Goal: Task Accomplishment & Management: Use online tool/utility

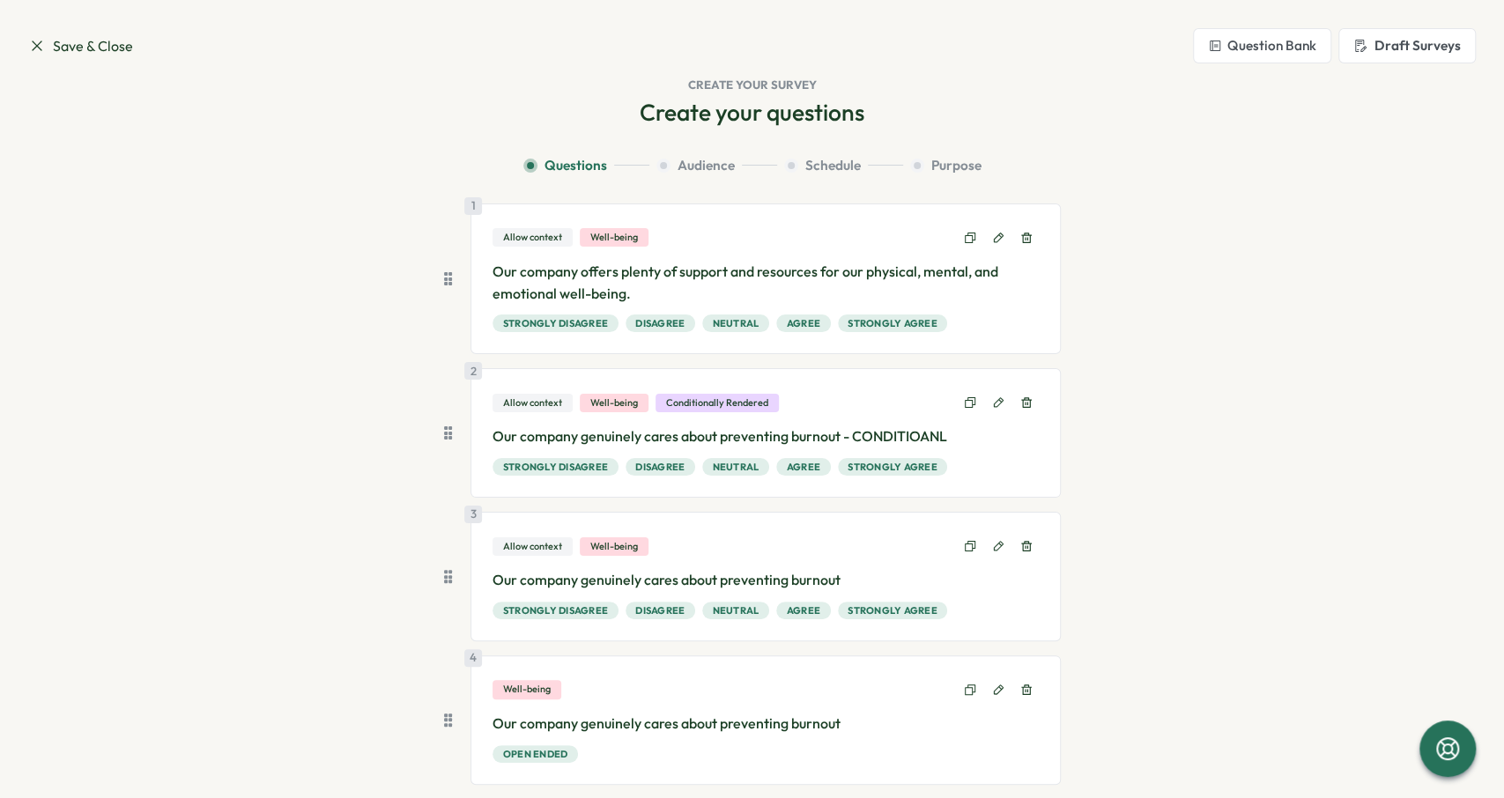
click at [45, 56] on span "Save & Close" at bounding box center [80, 46] width 105 height 22
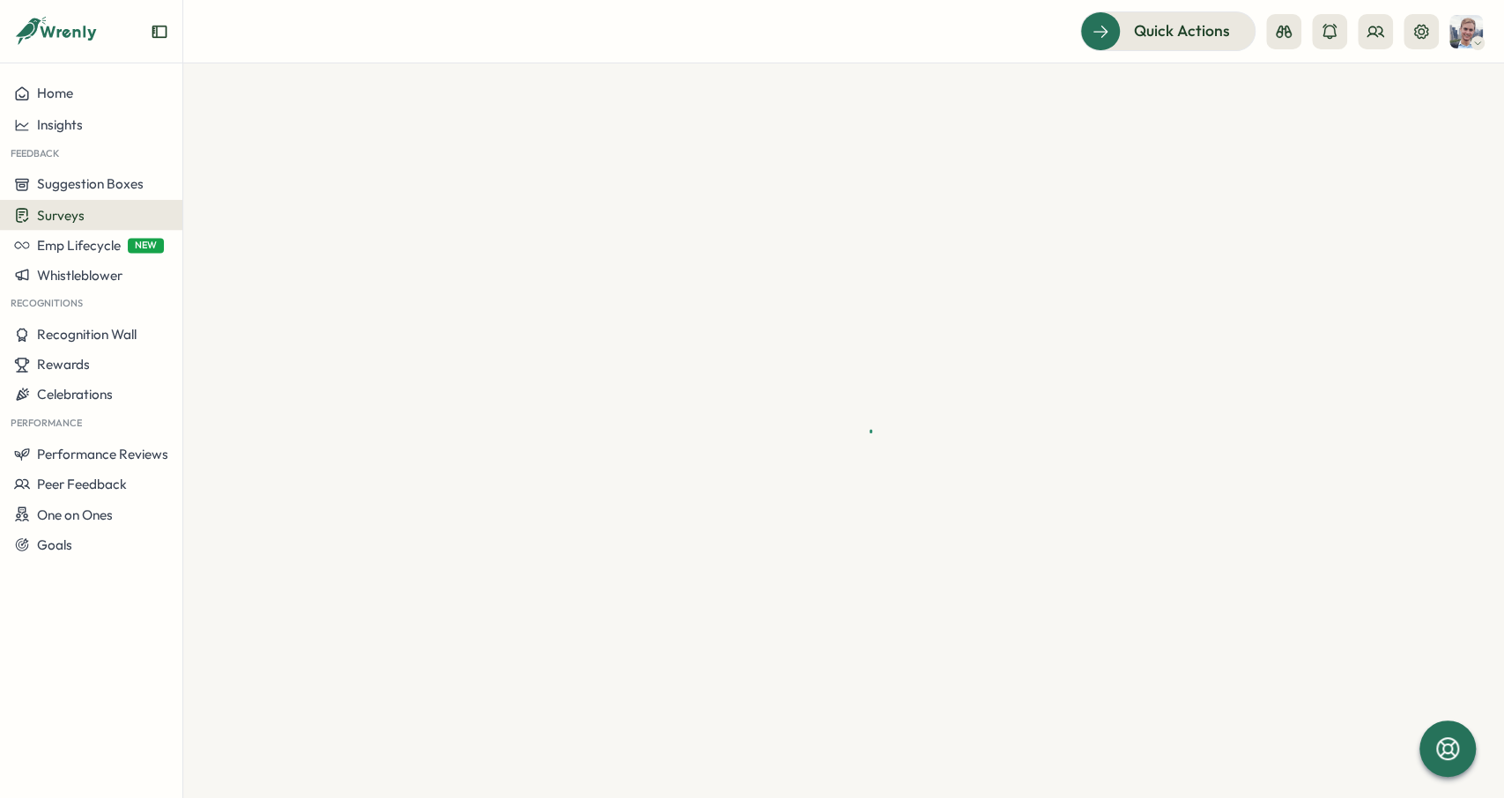
click at [50, 44] on icon at bounding box center [56, 32] width 85 height 30
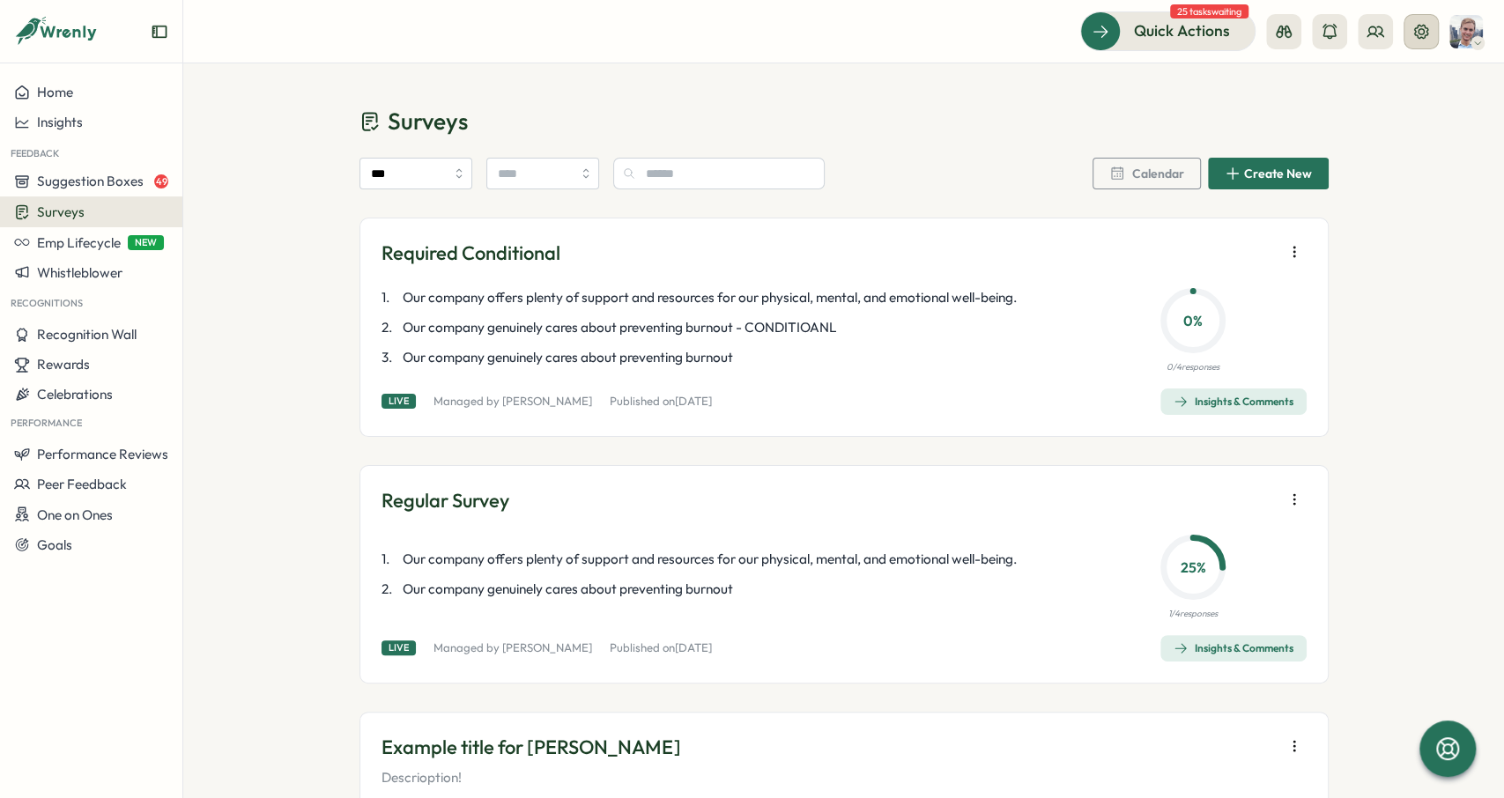
click at [1437, 26] on button at bounding box center [1421, 31] width 35 height 35
click at [1294, 250] on icon "button" at bounding box center [1295, 252] width 18 height 18
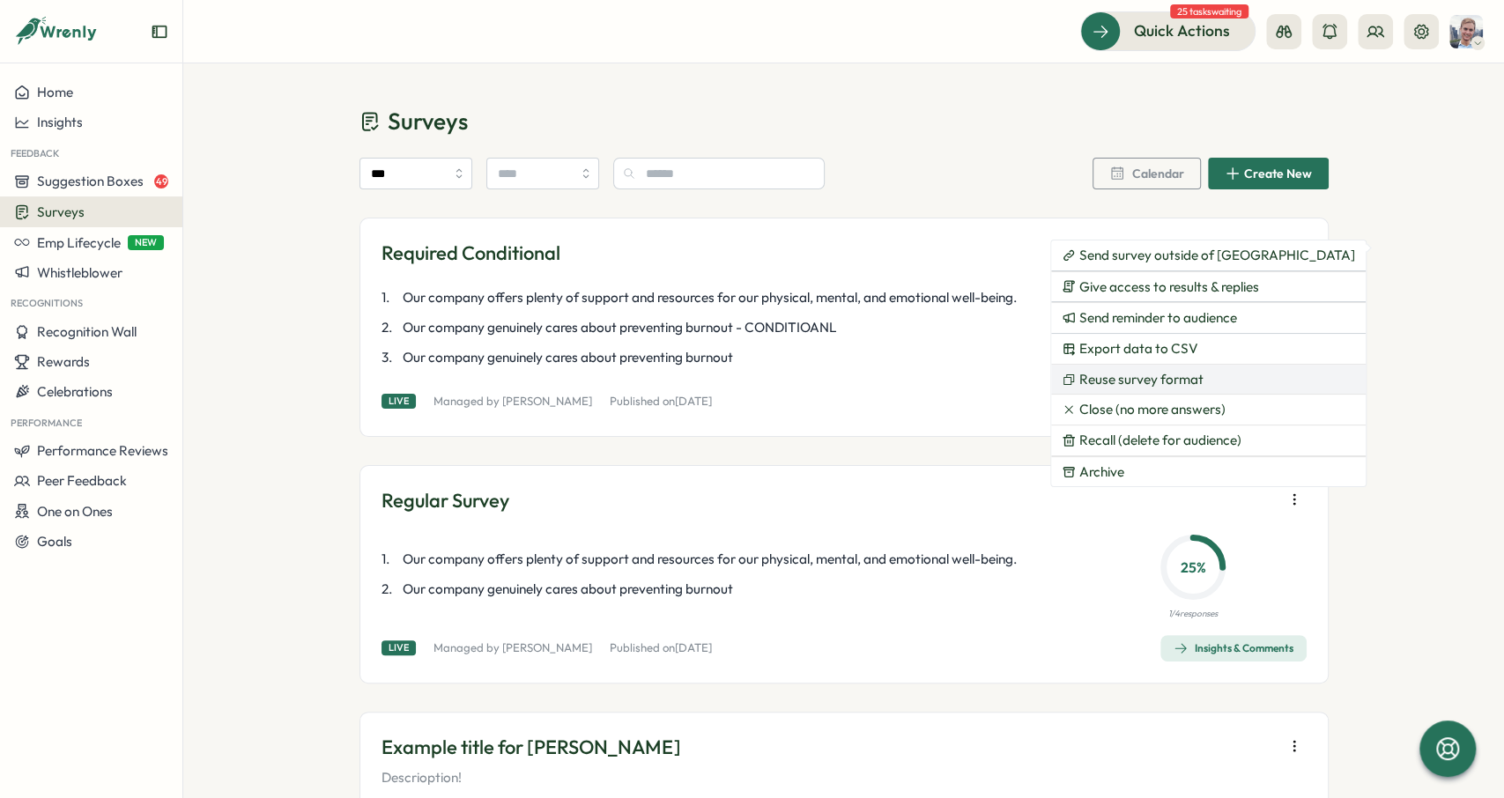
click at [1219, 373] on button "Reuse survey format" at bounding box center [1208, 380] width 315 height 30
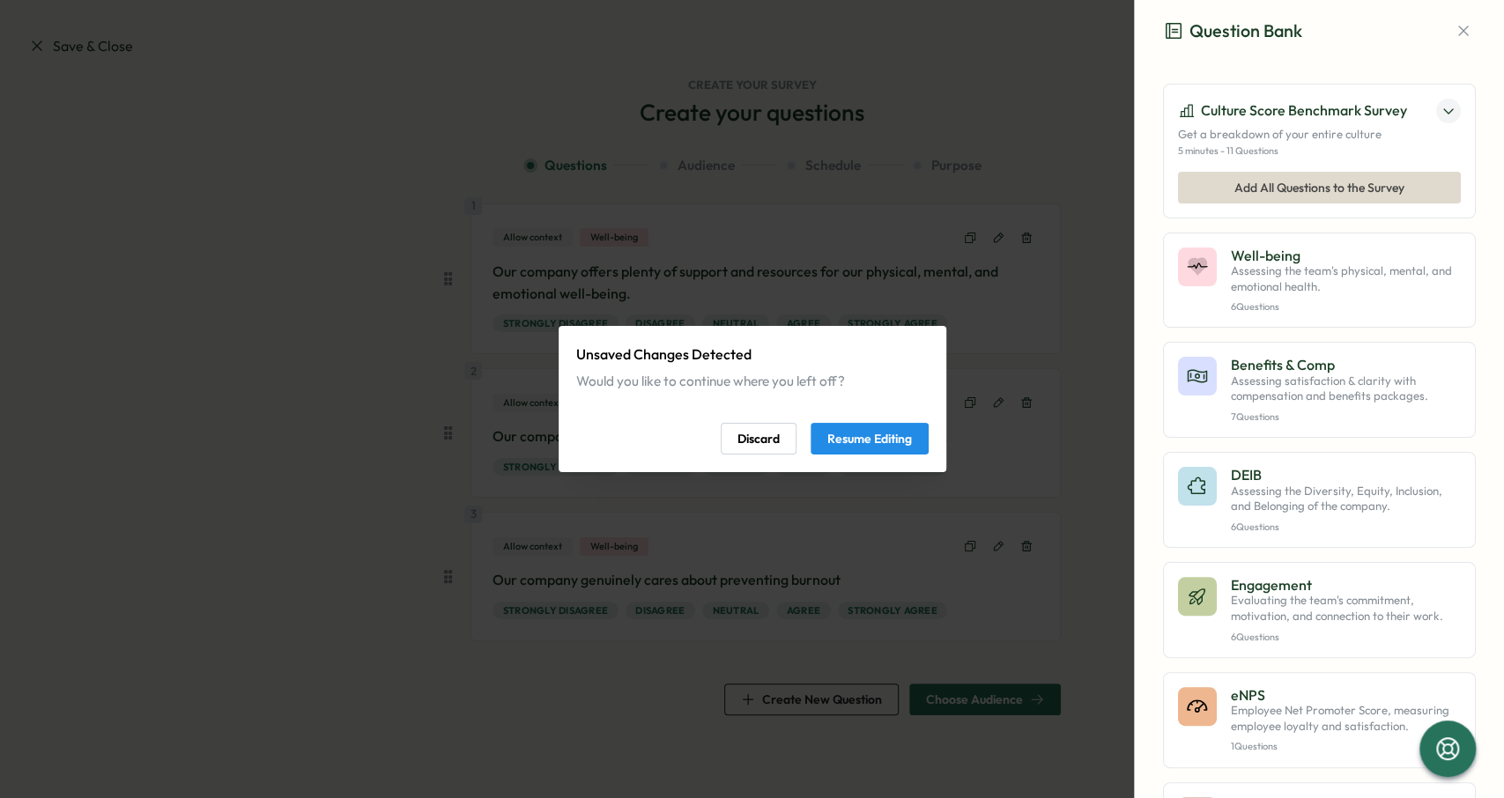
click at [777, 438] on span "Discard" at bounding box center [759, 439] width 42 height 30
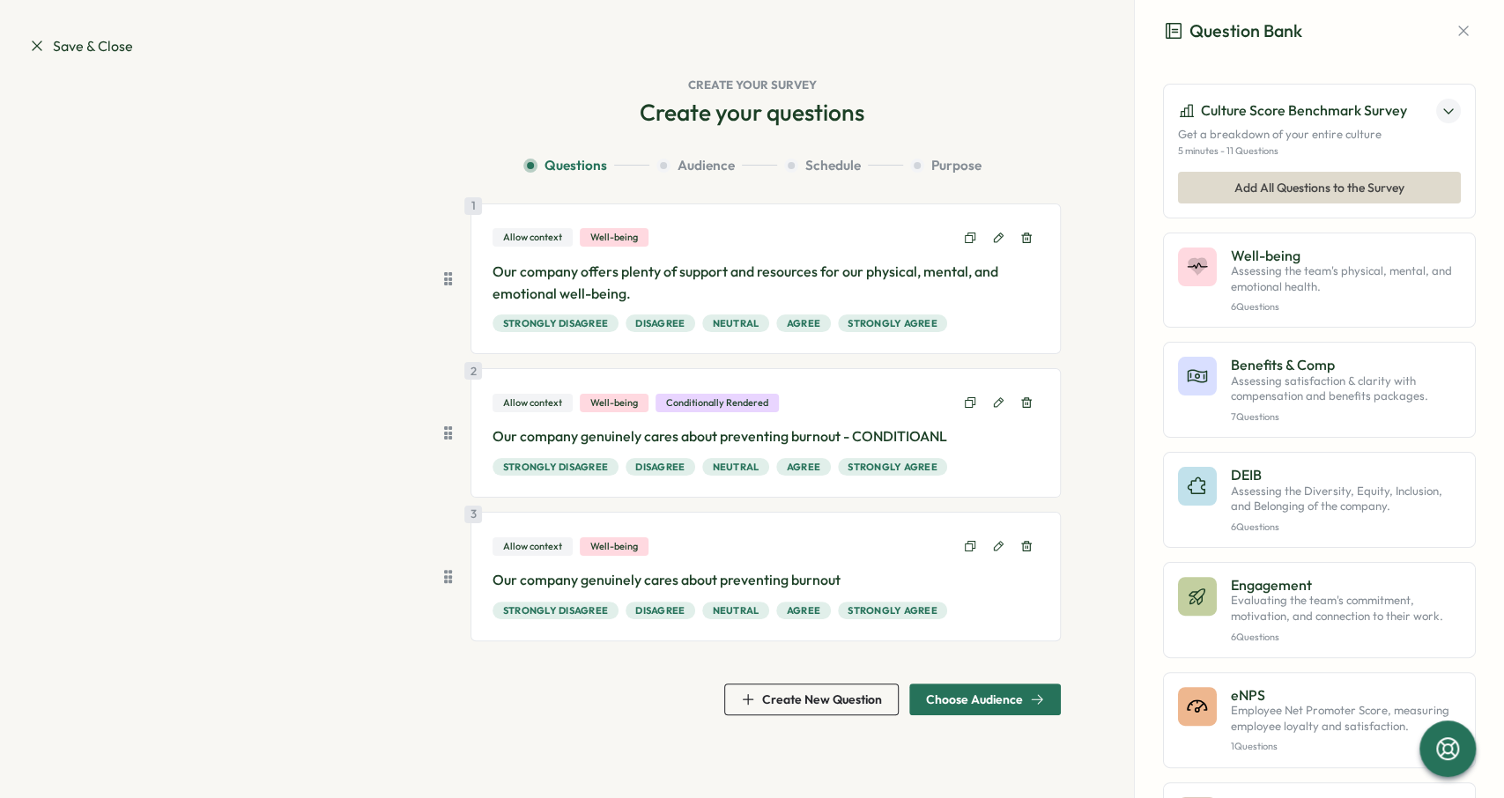
click at [1014, 697] on span "Choose Audience" at bounding box center [974, 700] width 97 height 12
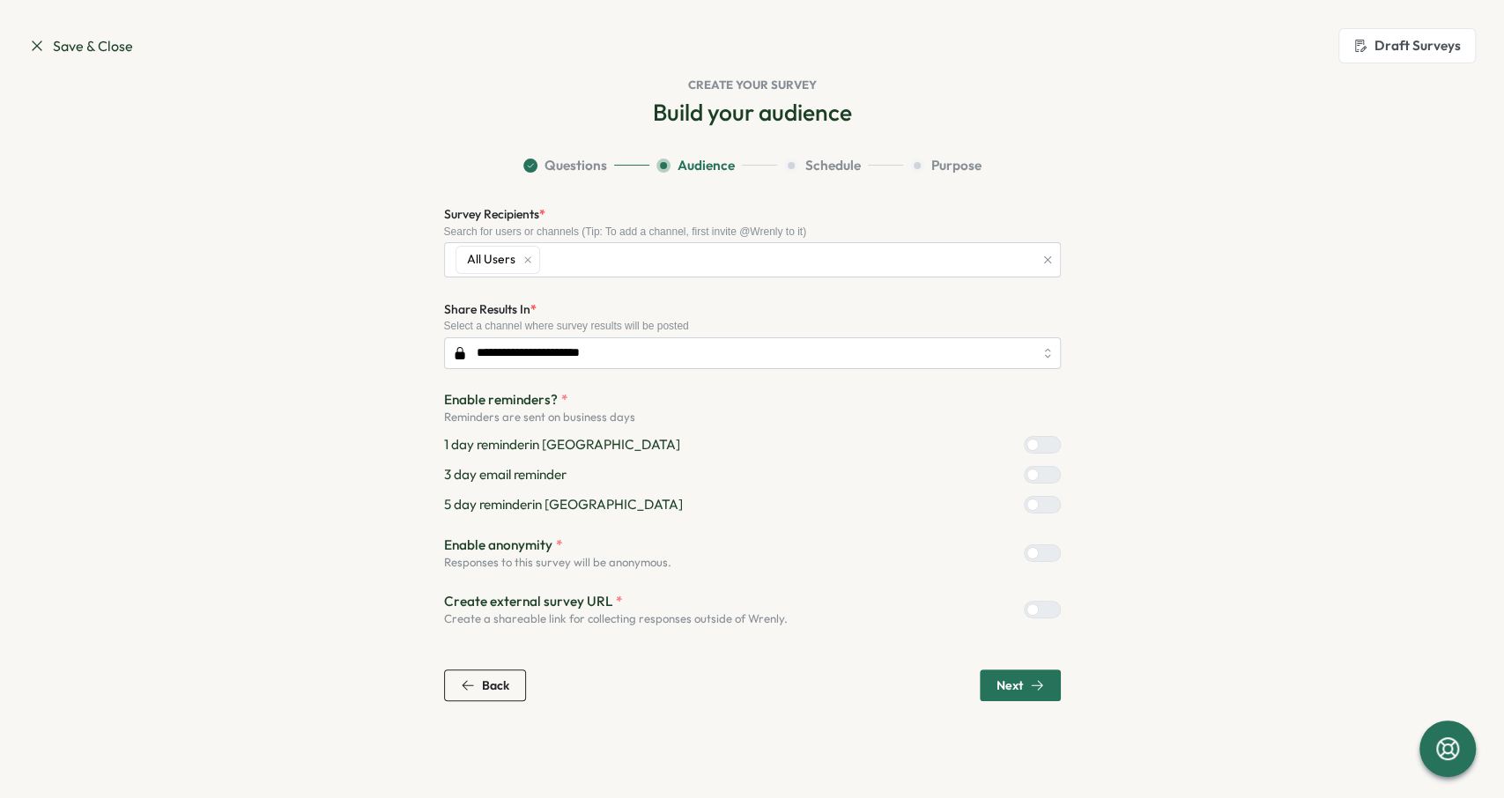
click at [1018, 674] on span "Next" at bounding box center [1021, 686] width 48 height 30
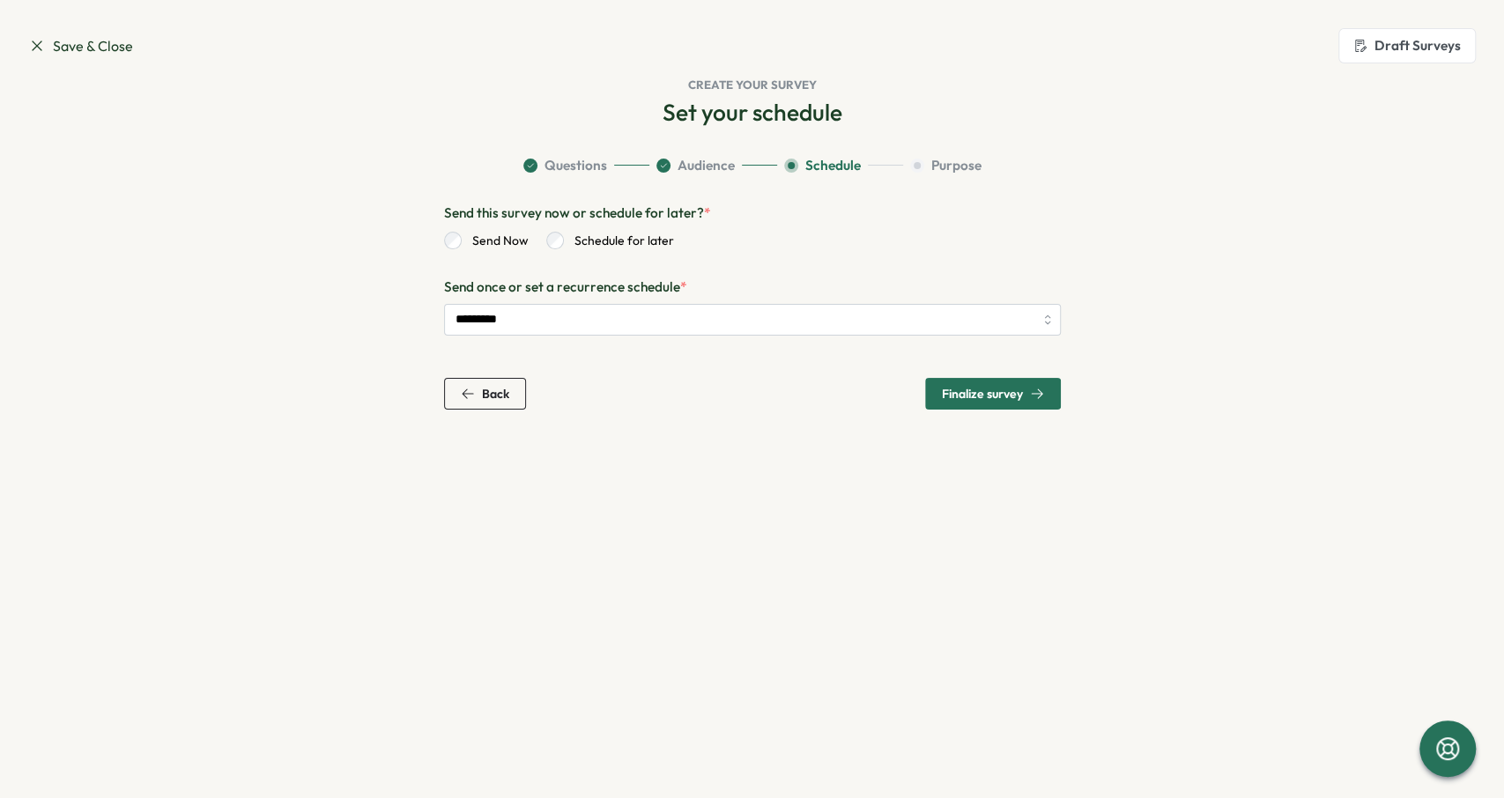
click at [970, 398] on span "Finalize survey" at bounding box center [982, 394] width 81 height 12
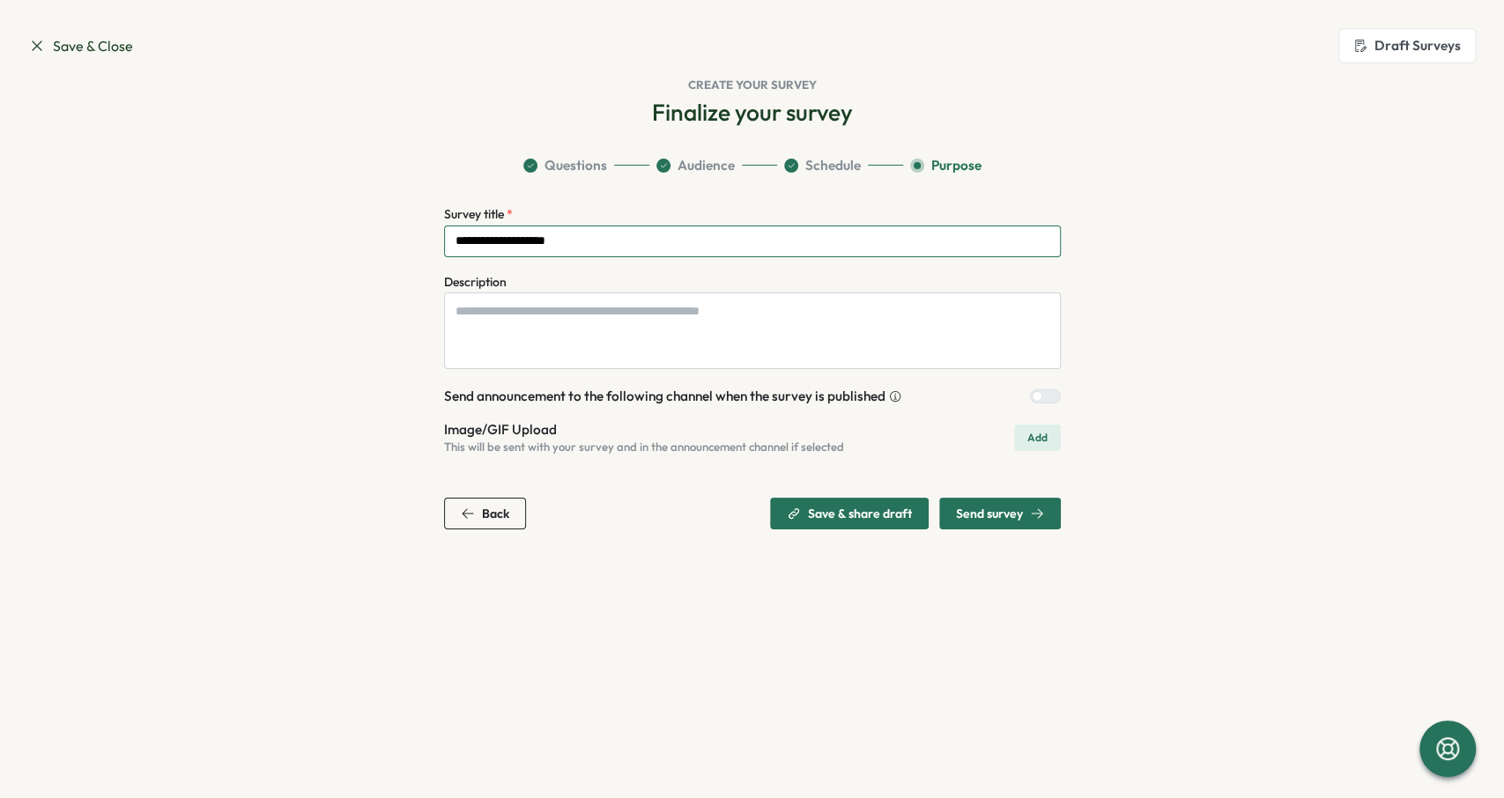
click at [714, 240] on input "**********" at bounding box center [752, 242] width 617 height 32
type input "**********"
click at [990, 503] on span "Send survey" at bounding box center [1000, 514] width 88 height 30
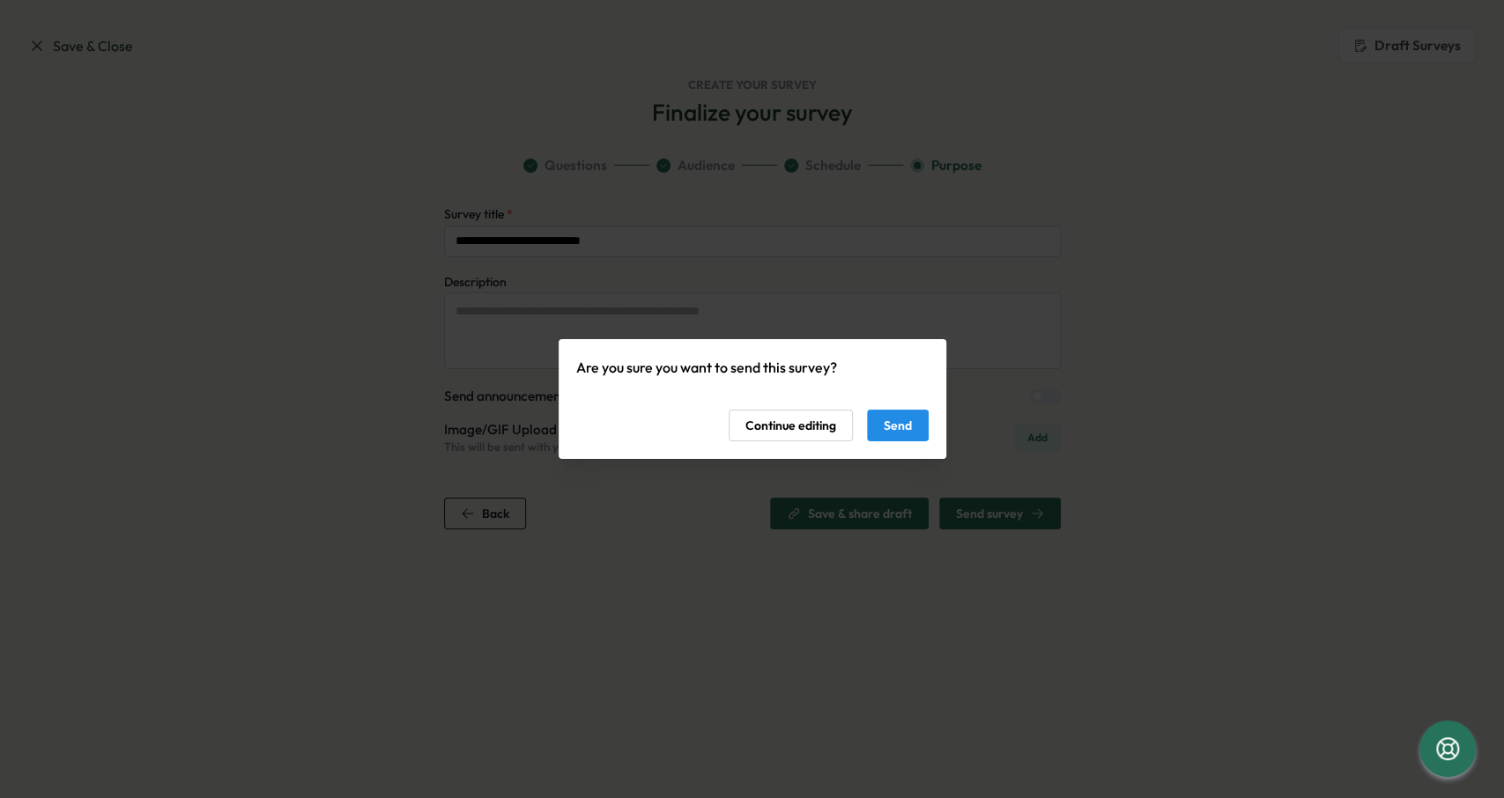
click at [914, 412] on button "Send" at bounding box center [898, 426] width 62 height 32
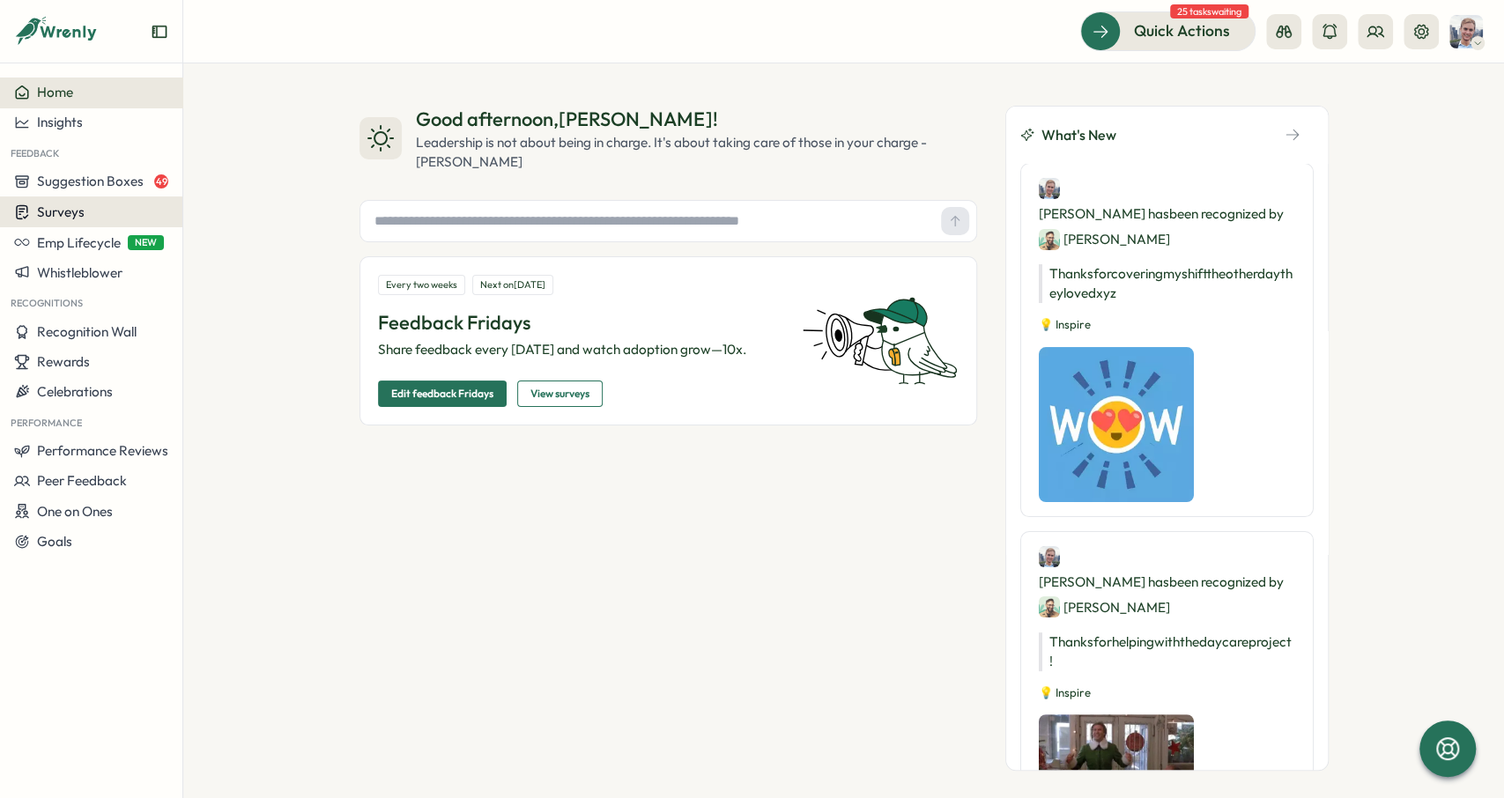
click at [90, 210] on div "Surveys" at bounding box center [91, 212] width 154 height 17
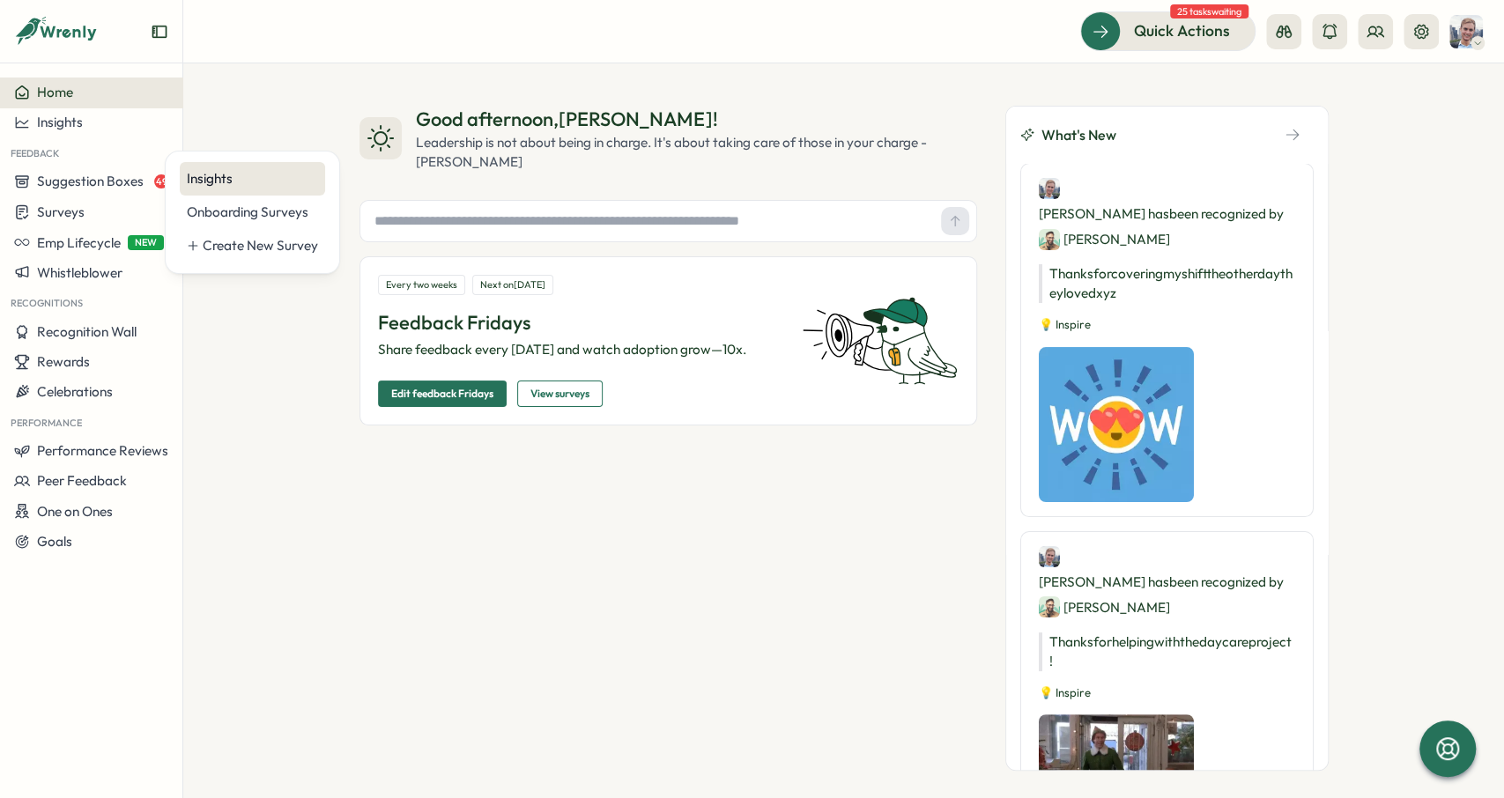
click at [215, 191] on div "Insights" at bounding box center [252, 178] width 145 height 33
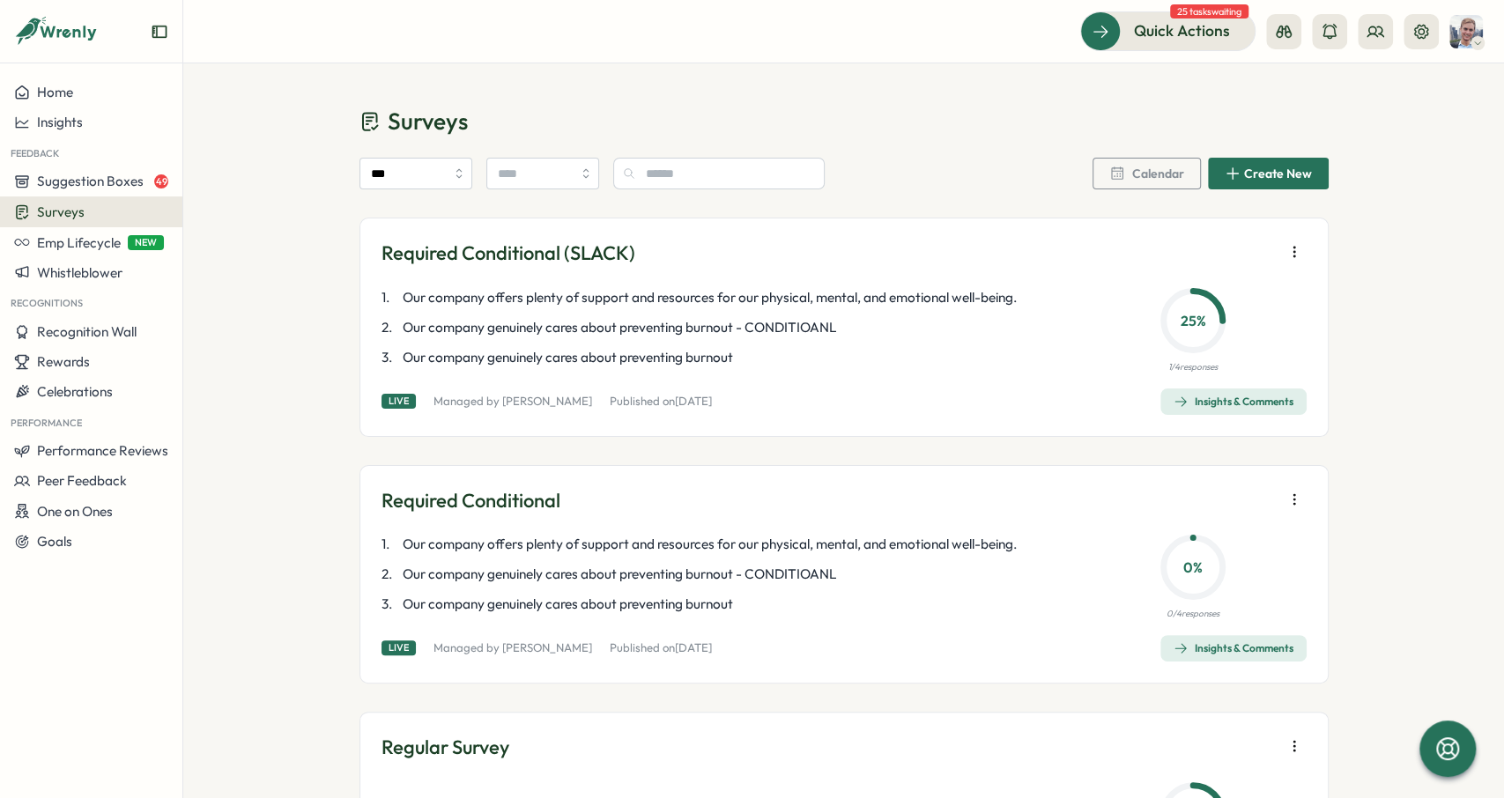
click at [1254, 398] on div "Insights & Comments" at bounding box center [1234, 402] width 120 height 14
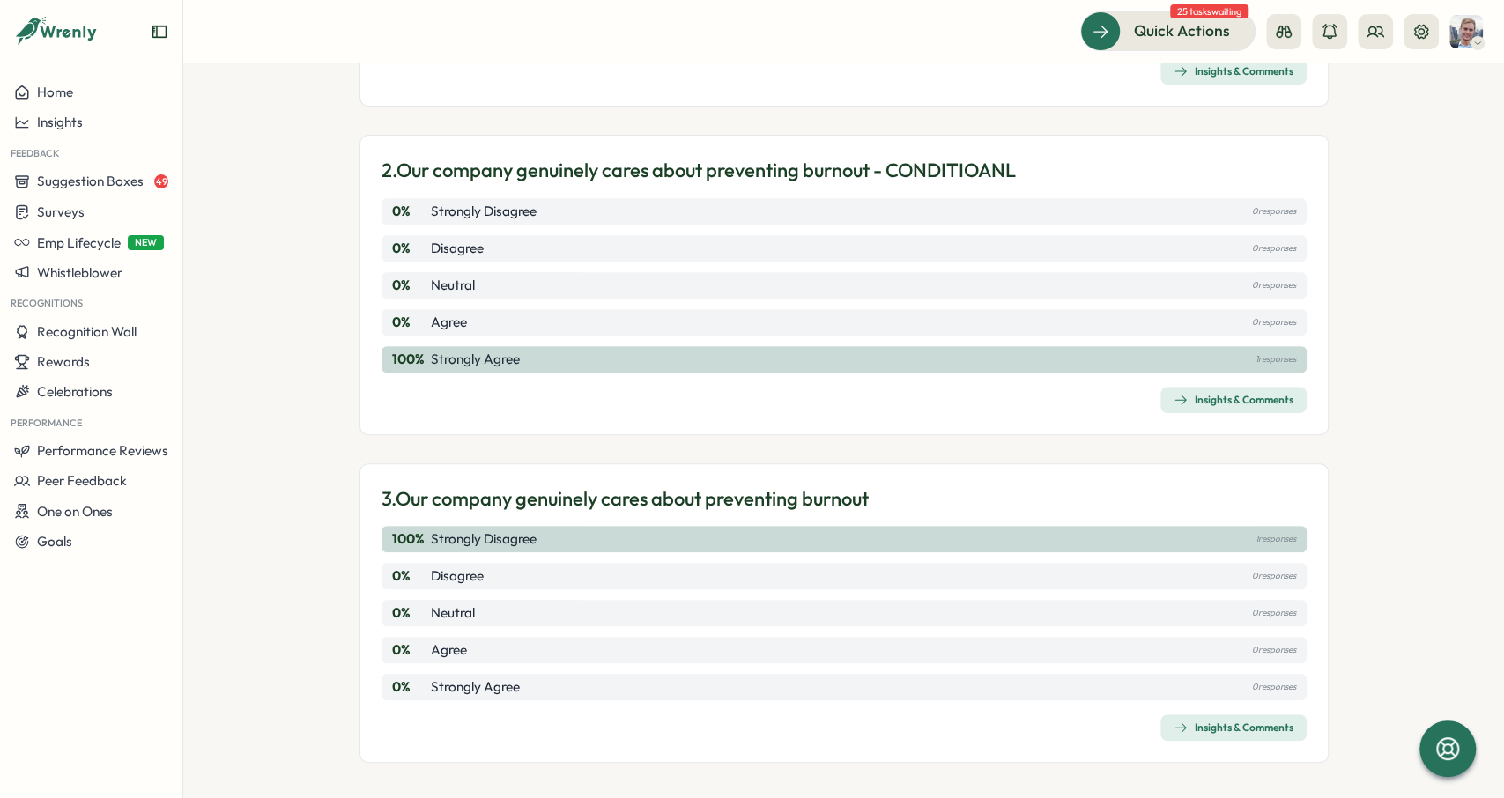
scroll to position [455, 0]
